Goal: Information Seeking & Learning: Learn about a topic

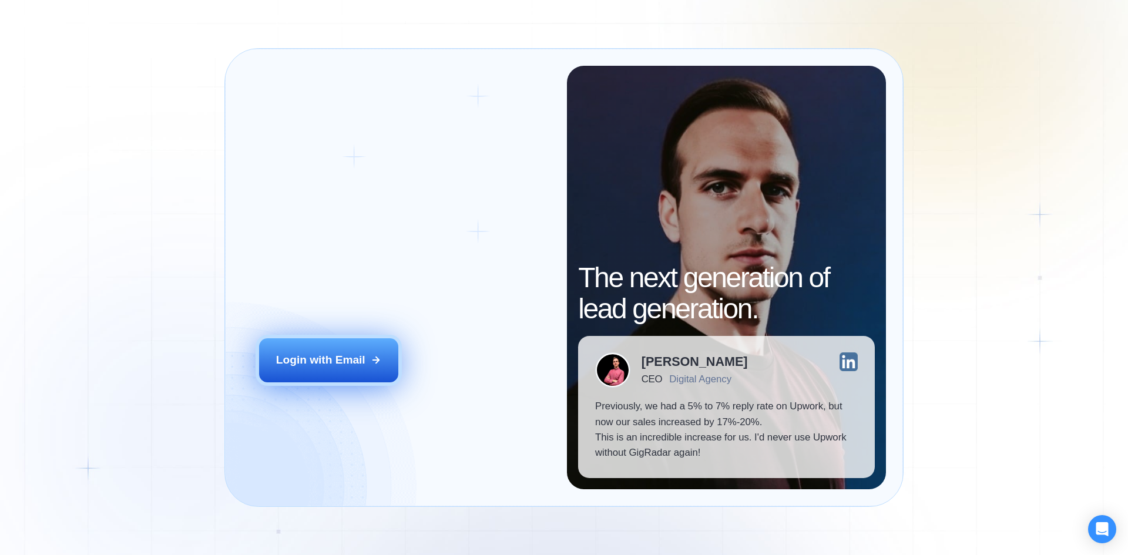
click at [368, 362] on button "Login with Email" at bounding box center [329, 359] width 140 height 43
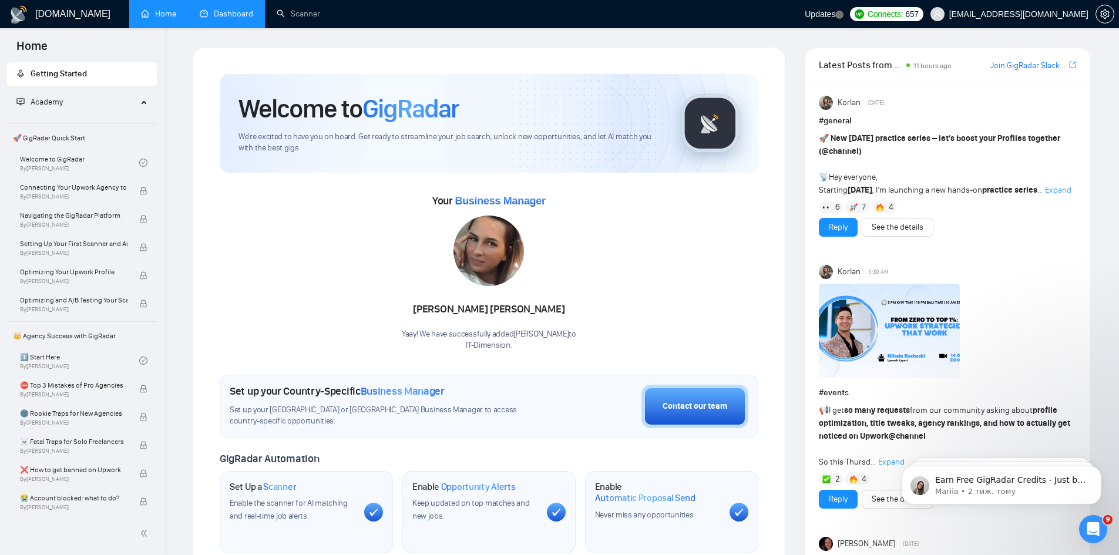
click at [231, 19] on link "Dashboard" at bounding box center [226, 14] width 53 height 10
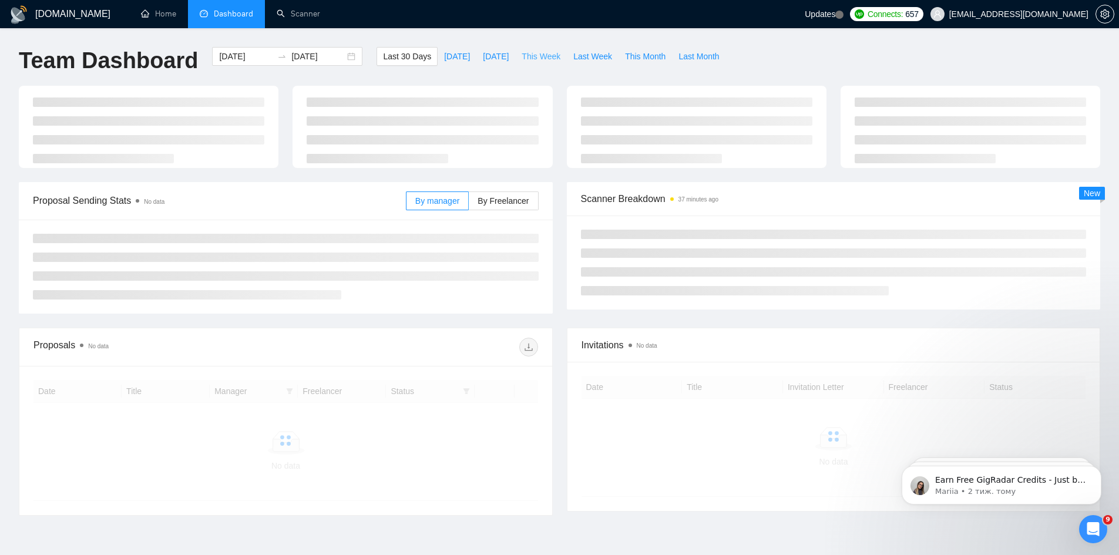
click at [540, 51] on span "This Week" at bounding box center [541, 56] width 39 height 13
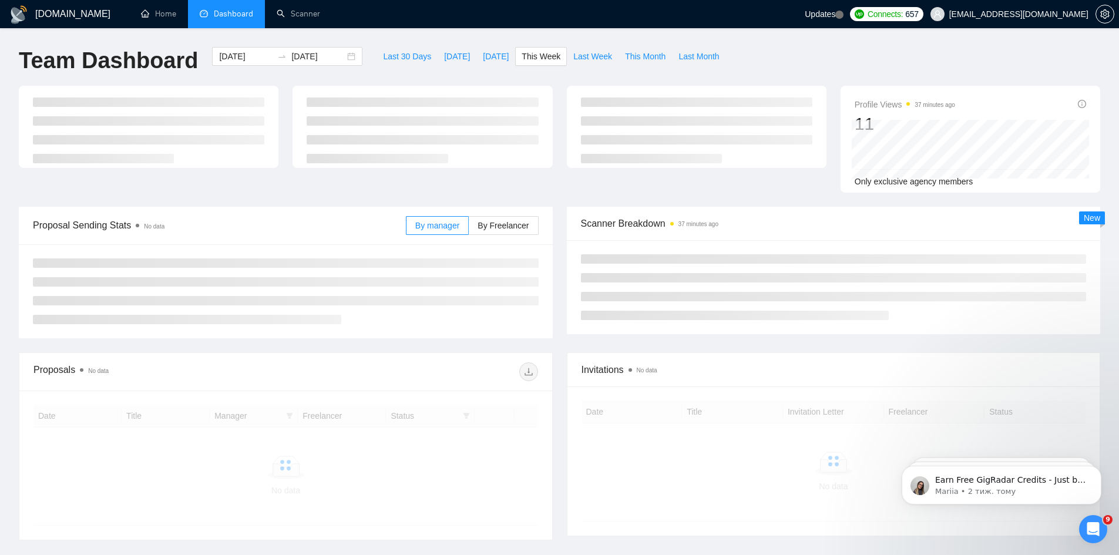
type input "2025-08-11"
type input "2025-08-17"
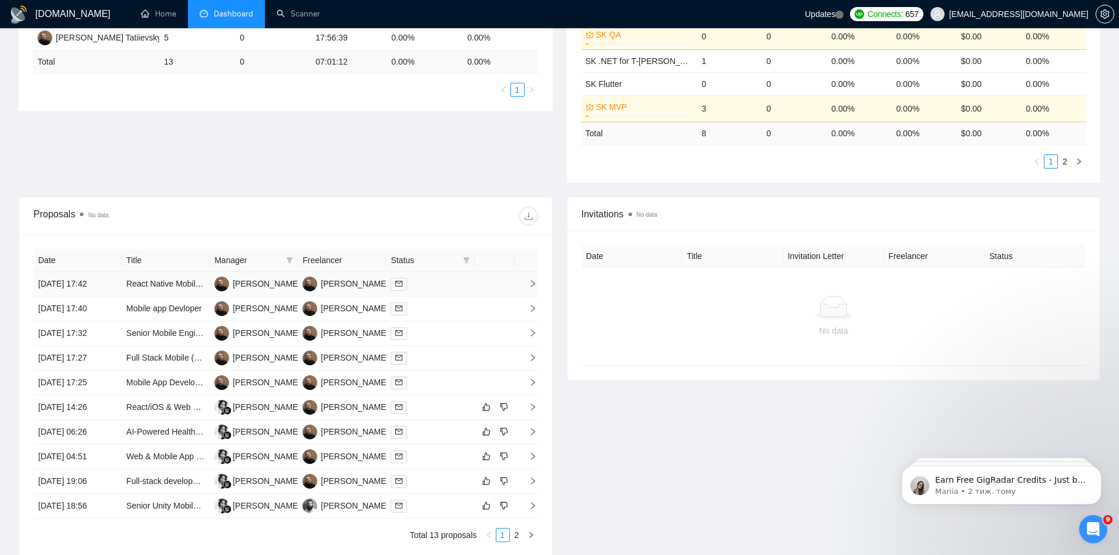
scroll to position [313, 0]
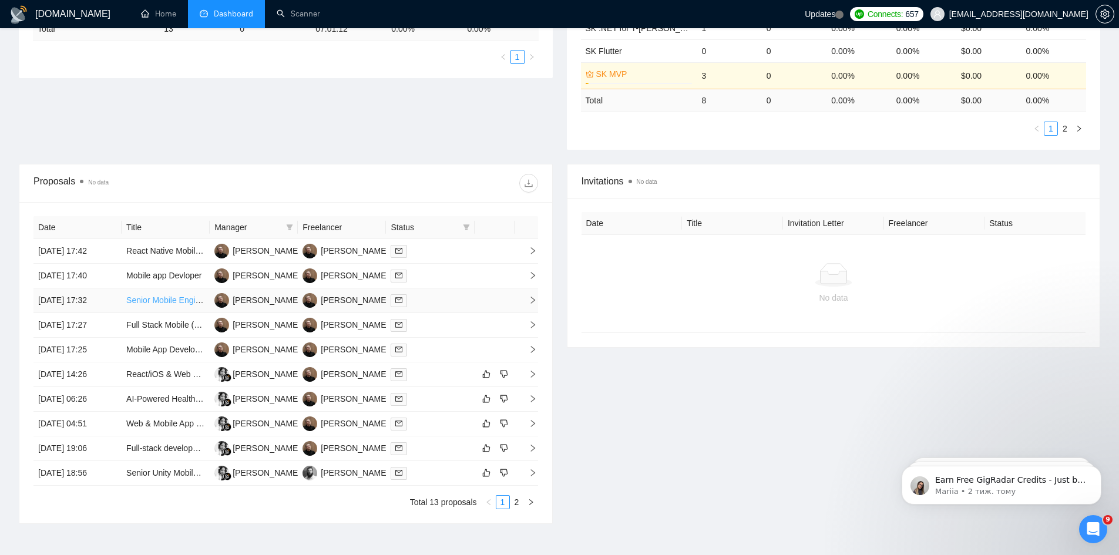
click at [184, 301] on link "Senior Mobile Engineer (US only)" at bounding box center [224, 299] width 196 height 9
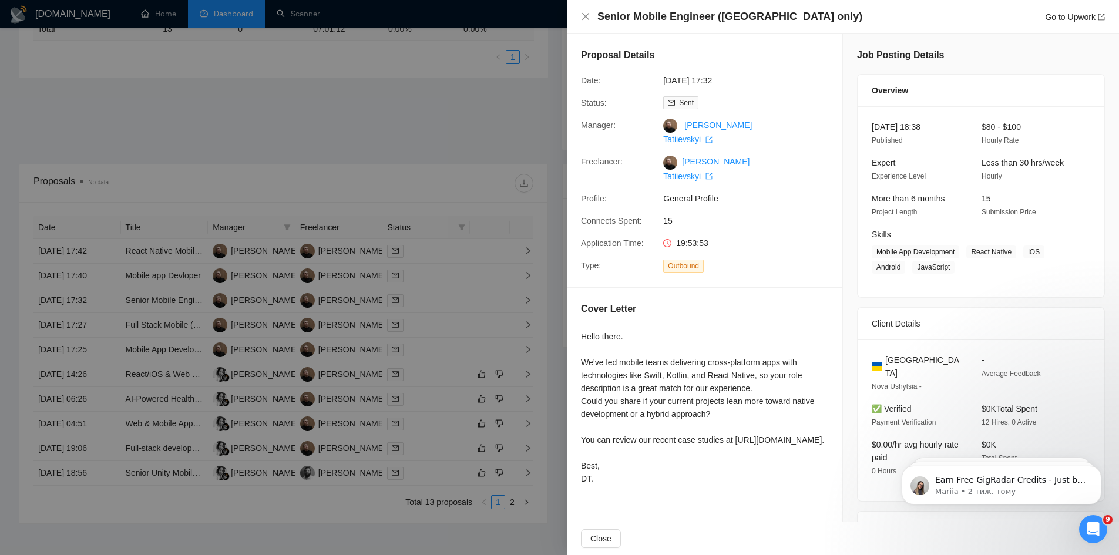
click at [367, 128] on div at bounding box center [559, 277] width 1119 height 555
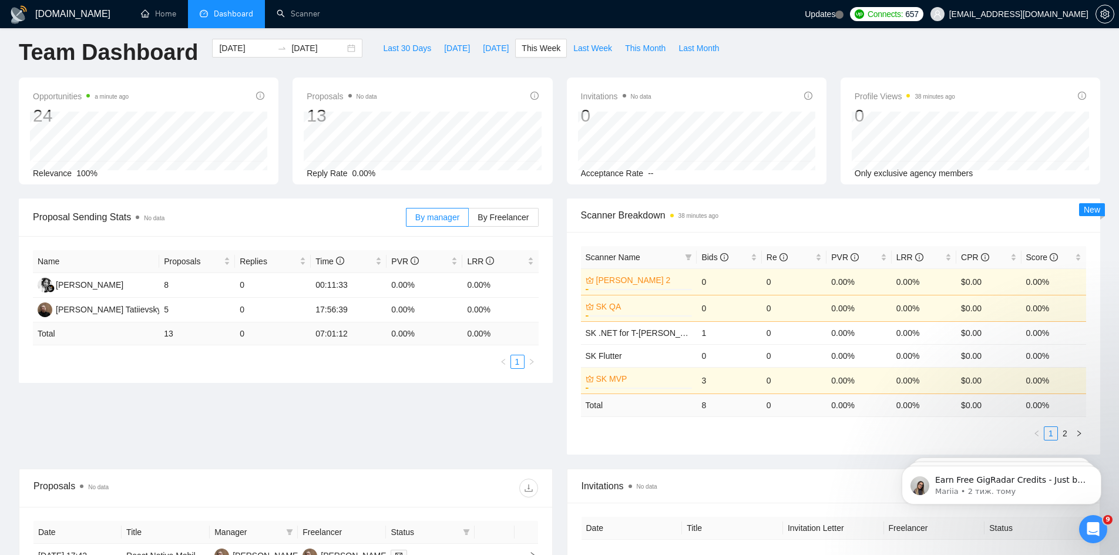
scroll to position [0, 0]
